Goal: Task Accomplishment & Management: Manage account settings

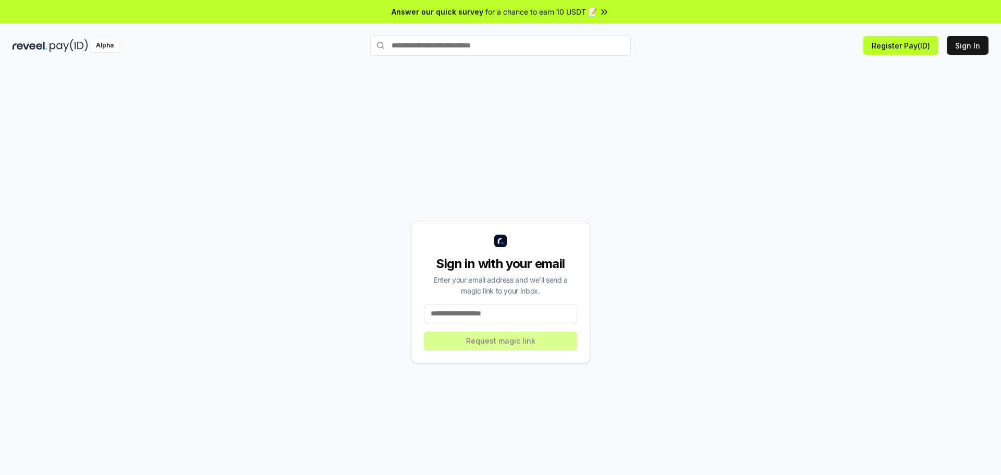
click at [793, 205] on div "Sign in with your email Enter your email address and we’ll send a magic link to…" at bounding box center [501, 292] width 976 height 425
click at [900, 48] on button "Register Pay(ID)" at bounding box center [900, 45] width 75 height 19
click at [955, 42] on button "Sign In" at bounding box center [968, 45] width 42 height 19
click at [928, 48] on button "Register Pay(ID)" at bounding box center [900, 45] width 75 height 19
click at [531, 310] on input at bounding box center [500, 313] width 153 height 19
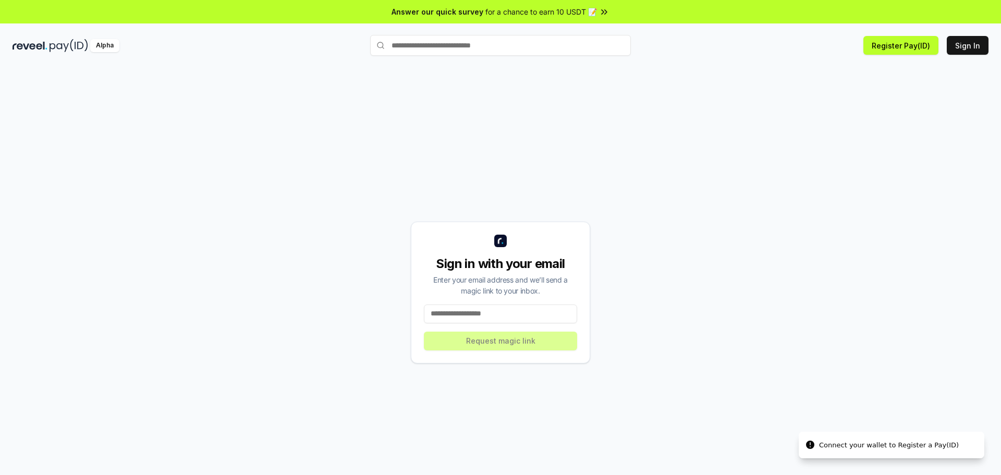
type input "**********"
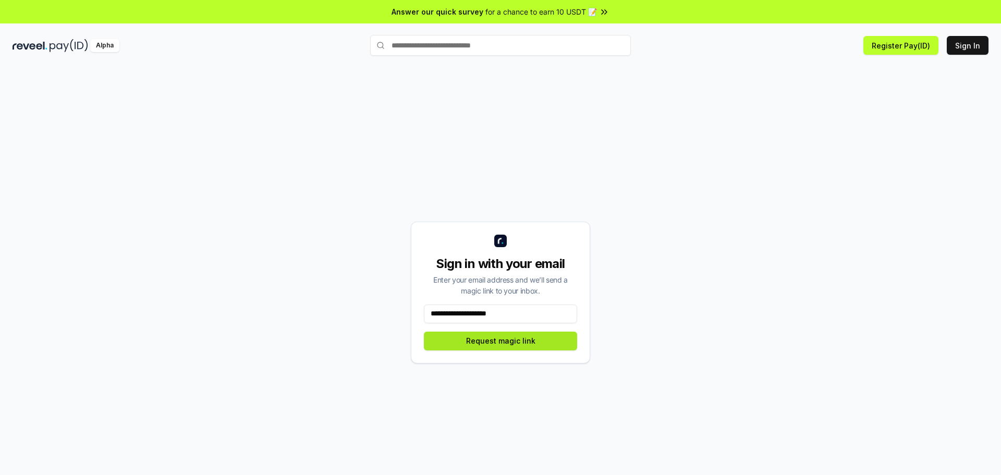
click at [533, 344] on button "Request magic link" at bounding box center [500, 340] width 153 height 19
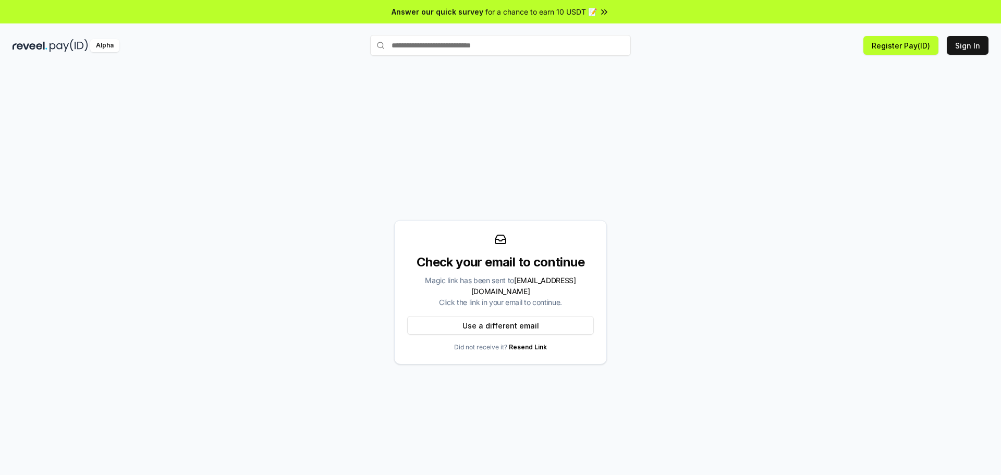
click at [550, 47] on input "text" at bounding box center [500, 45] width 261 height 21
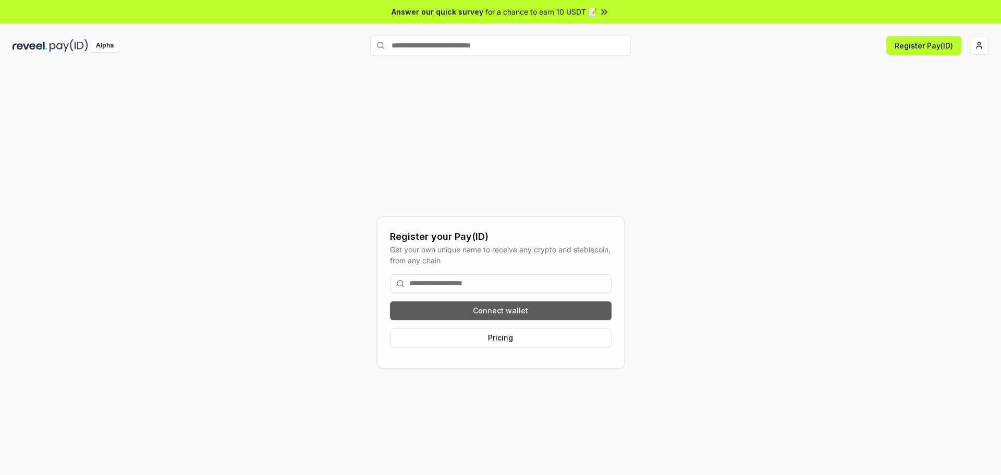
click at [575, 312] on button "Connect wallet" at bounding box center [501, 310] width 222 height 19
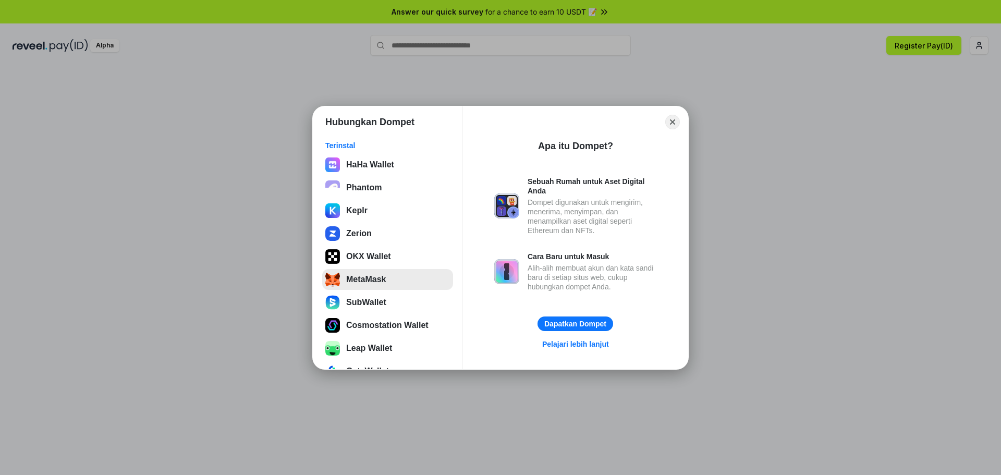
click at [420, 275] on button "MetaMask" at bounding box center [387, 279] width 131 height 21
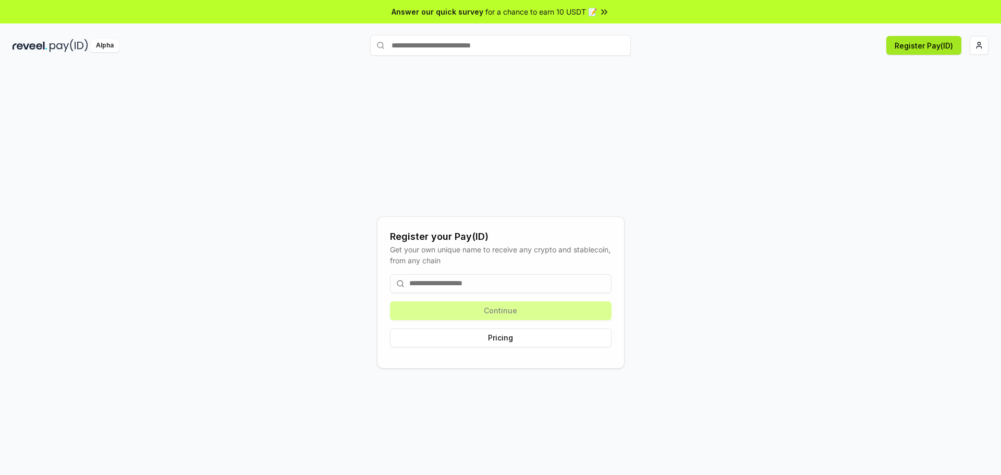
click at [916, 49] on button "Register Pay(ID)" at bounding box center [923, 45] width 75 height 19
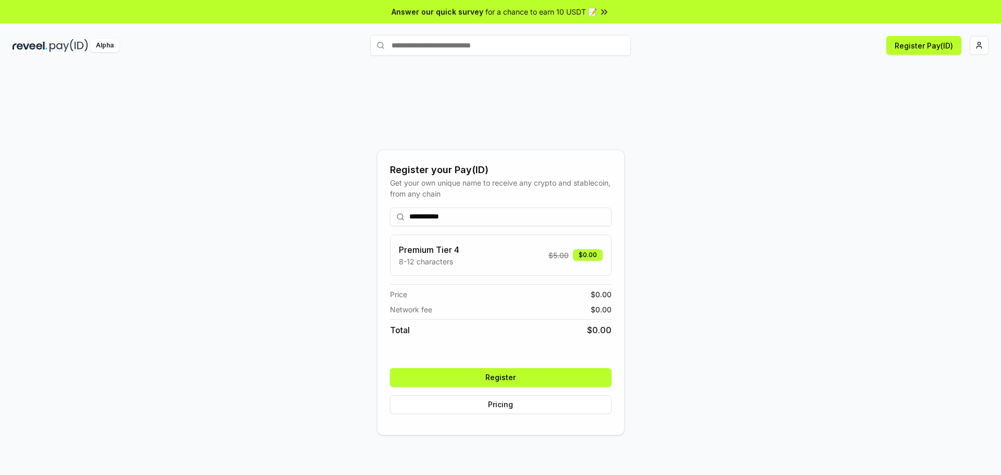
type input "**********"
click at [578, 376] on button "Register" at bounding box center [501, 377] width 222 height 19
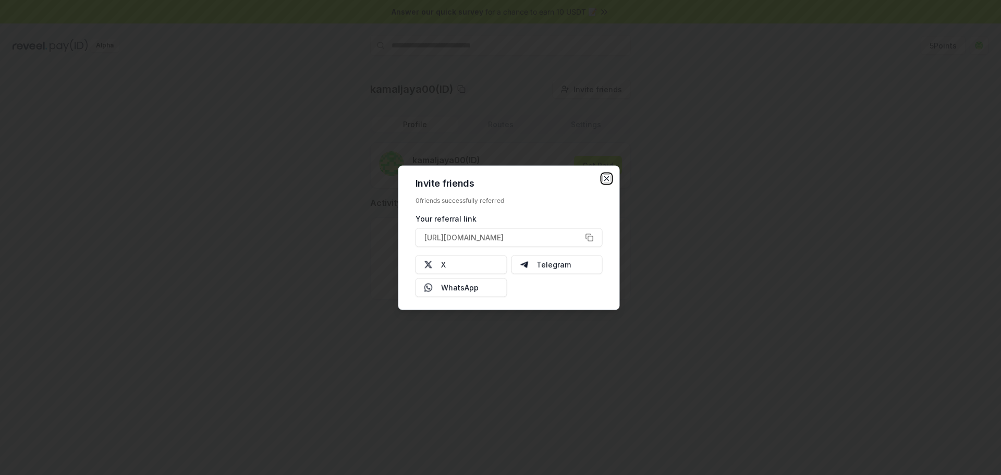
click at [606, 175] on icon "button" at bounding box center [607, 178] width 8 height 8
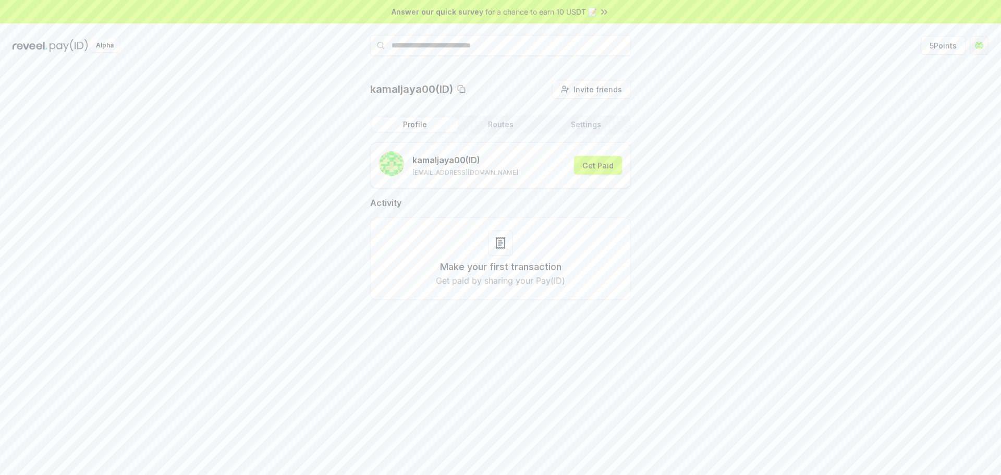
click at [975, 44] on html "Answer our quick survey for a chance to earn 10 USDT 📝 Alpha 5 Points kamaljaya…" at bounding box center [500, 237] width 1001 height 475
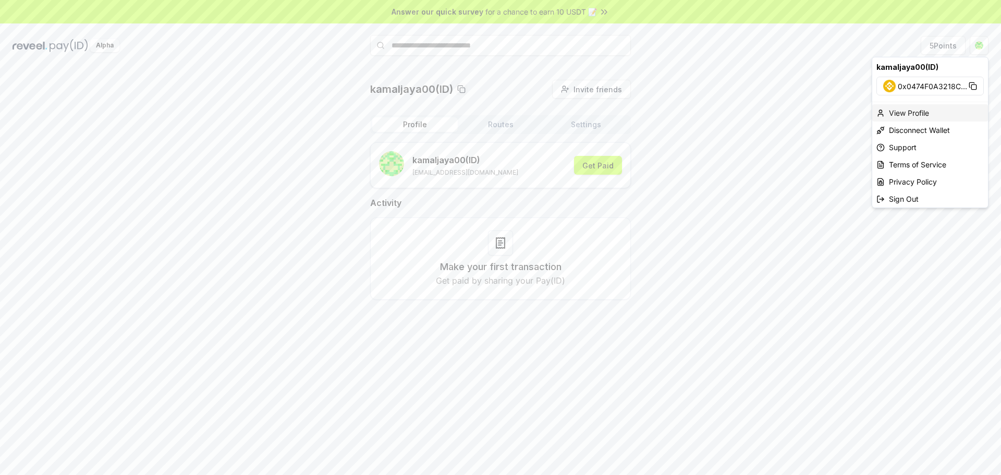
click at [930, 113] on div "View Profile" at bounding box center [930, 112] width 116 height 17
